Goal: Information Seeking & Learning: Understand process/instructions

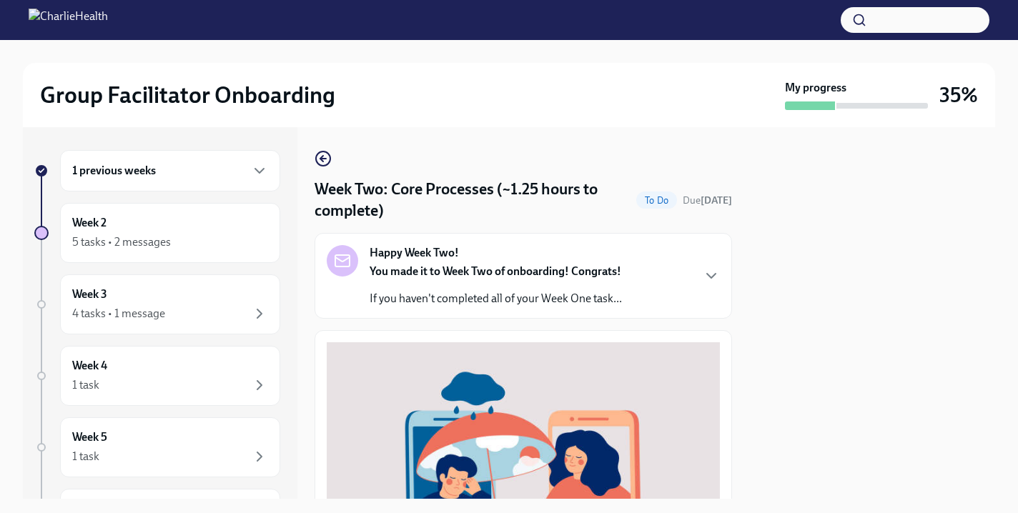
click at [435, 279] on p "You made it to Week Two of onboarding! Congrats!" at bounding box center [496, 272] width 252 height 16
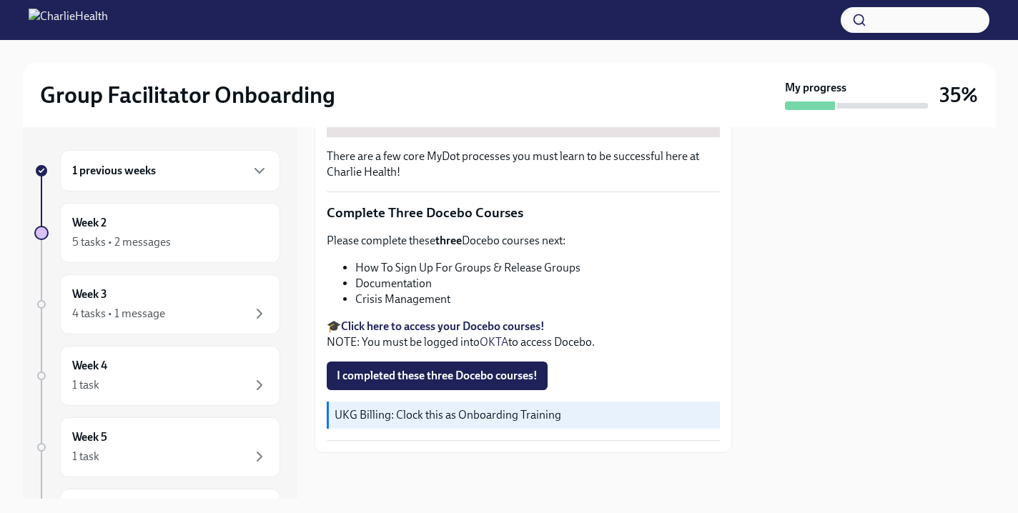
scroll to position [969, 0]
click at [194, 242] on div "5 tasks • 2 messages" at bounding box center [170, 242] width 196 height 17
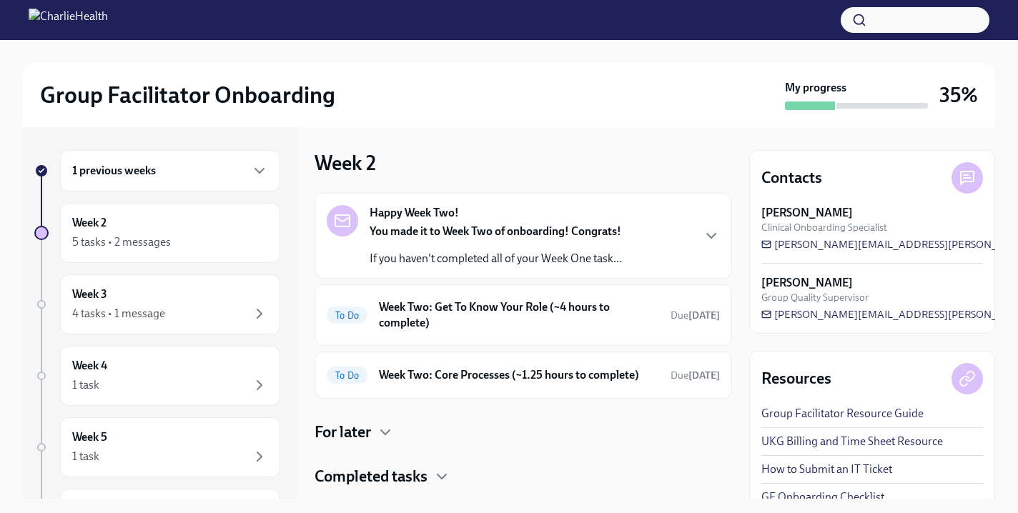
click at [540, 225] on strong "You made it to Week Two of onboarding! Congrats!" at bounding box center [496, 232] width 252 height 14
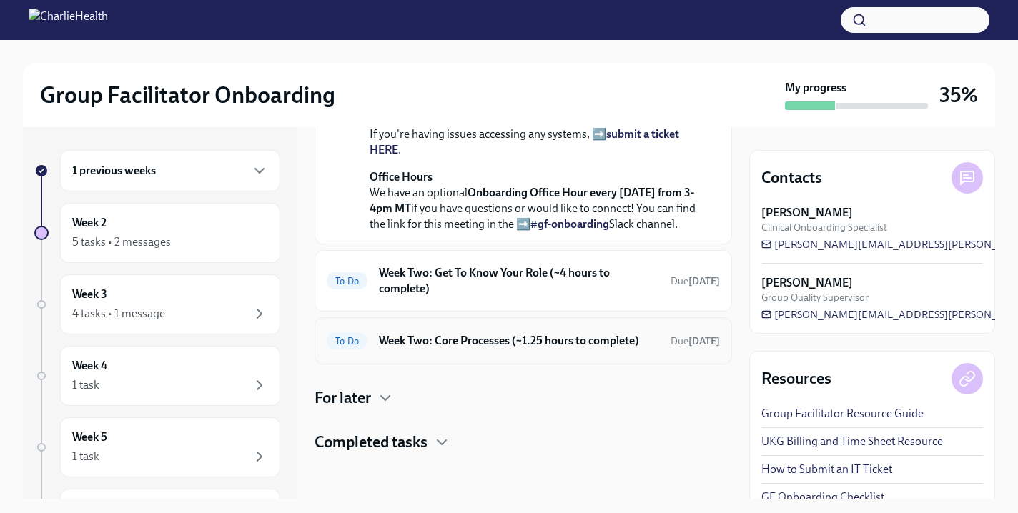
scroll to position [535, 0]
click at [473, 334] on h6 "Week Two: Core Processes (~1.25 hours to complete)" at bounding box center [519, 341] width 280 height 16
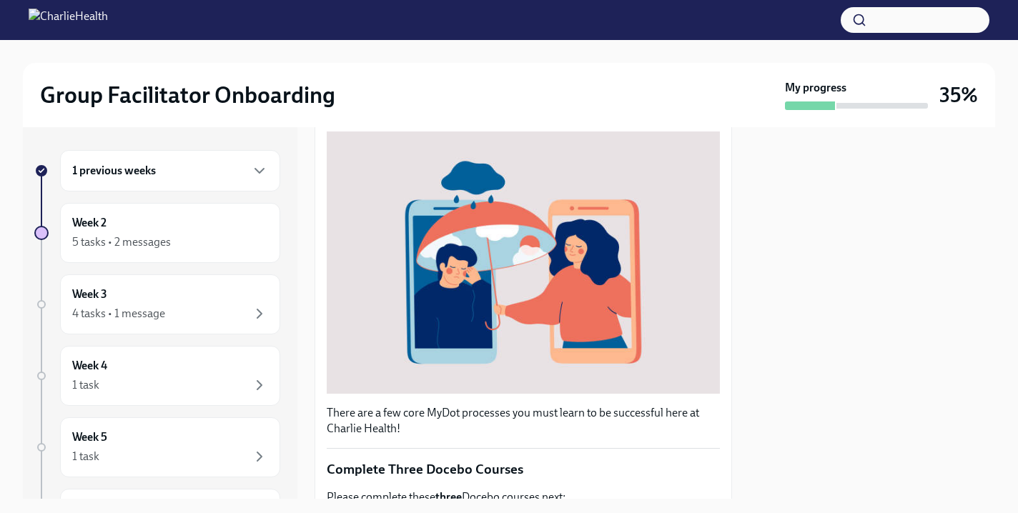
scroll to position [468, 0]
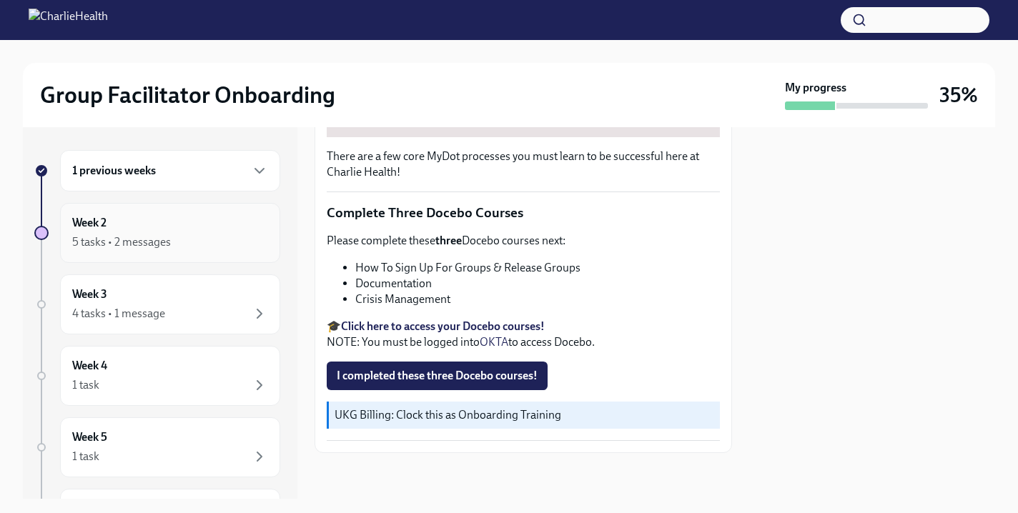
click at [218, 240] on div "5 tasks • 2 messages" at bounding box center [170, 242] width 196 height 17
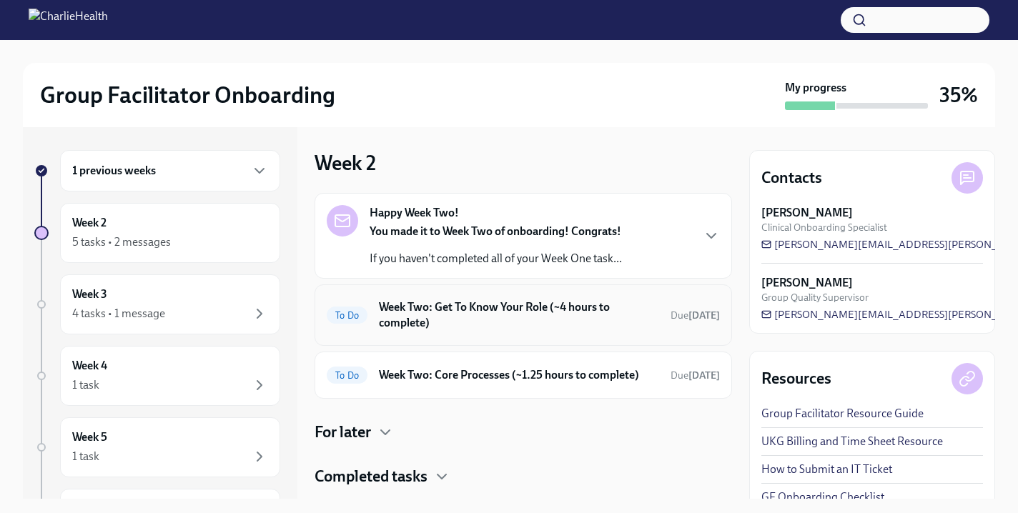
click at [572, 327] on h6 "Week Two: Get To Know Your Role (~4 hours to complete)" at bounding box center [519, 315] width 280 height 31
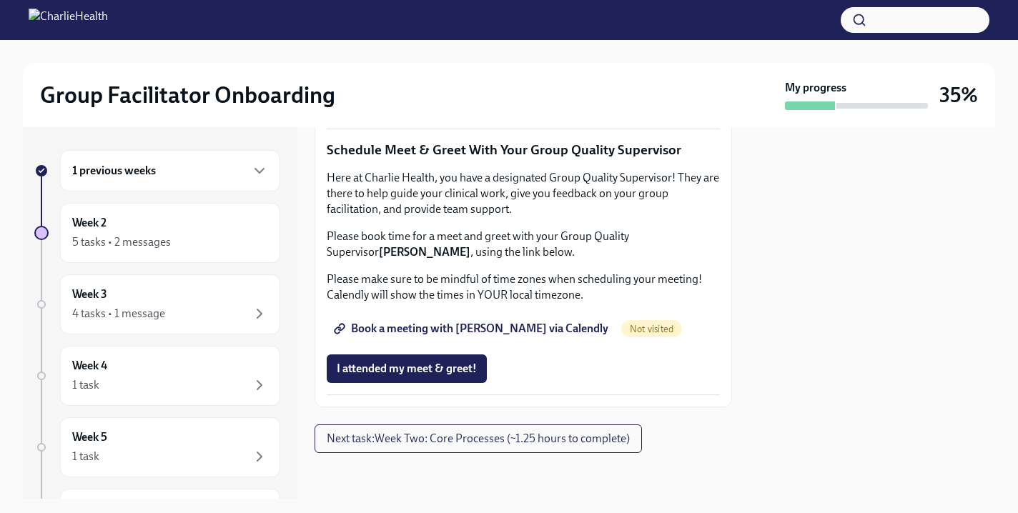
scroll to position [1346, 0]
click at [256, 251] on div "Week 2 5 tasks • 2 messages" at bounding box center [170, 233] width 220 height 60
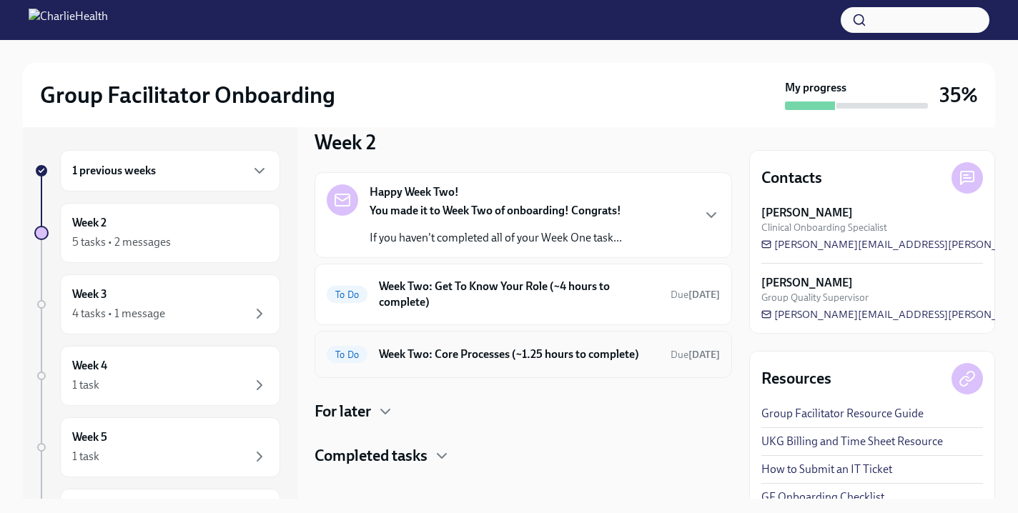
scroll to position [28, 0]
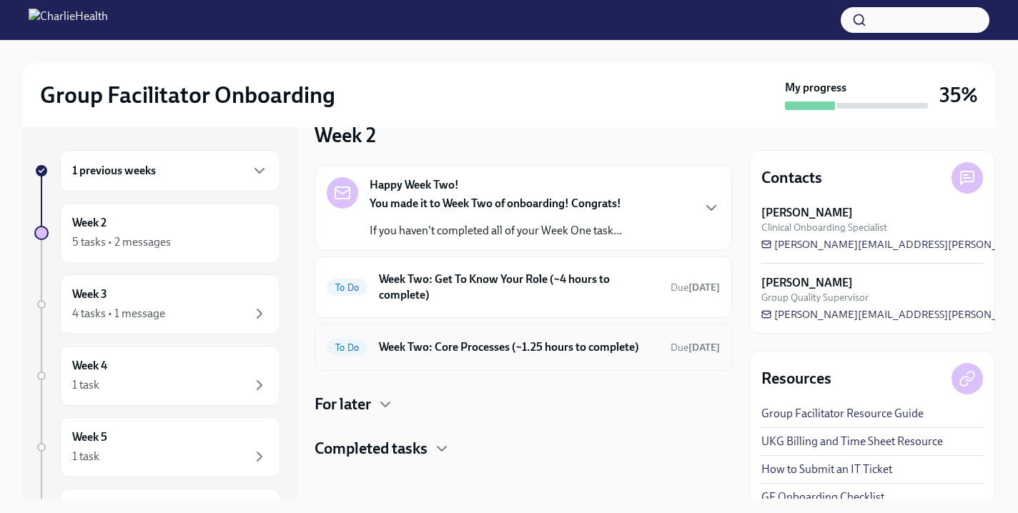
click at [586, 360] on div "To Do Week Two: Core Processes (~1.25 hours to complete) Due [DATE]" at bounding box center [524, 347] width 418 height 47
click at [575, 354] on h6 "Week Two: Core Processes (~1.25 hours to complete)" at bounding box center [519, 348] width 280 height 16
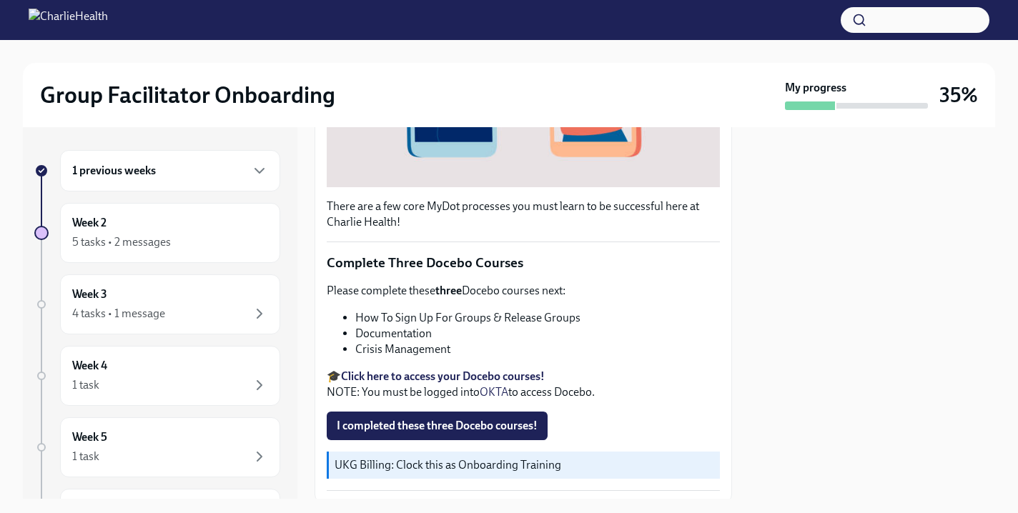
scroll to position [468, 0]
